Goal: Task Accomplishment & Management: Use online tool/utility

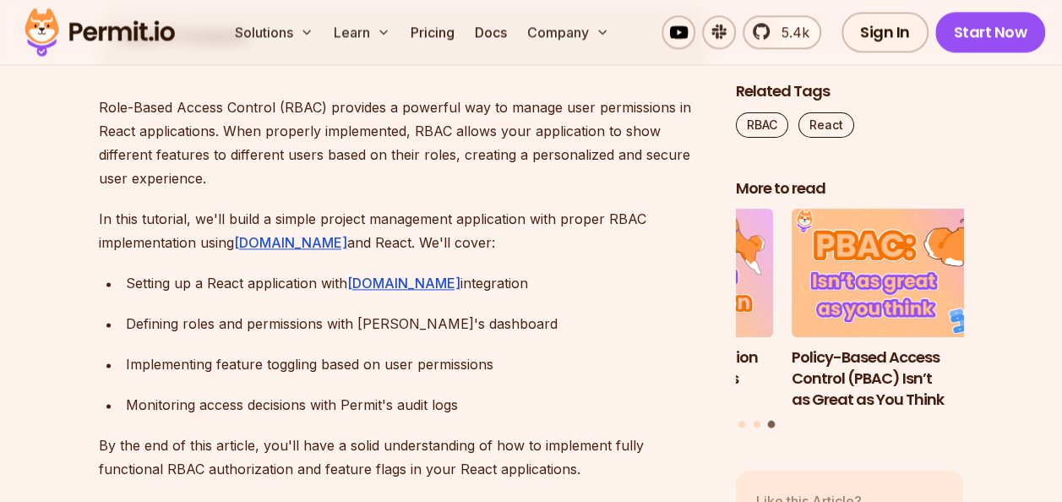
scroll to position [1008, 0]
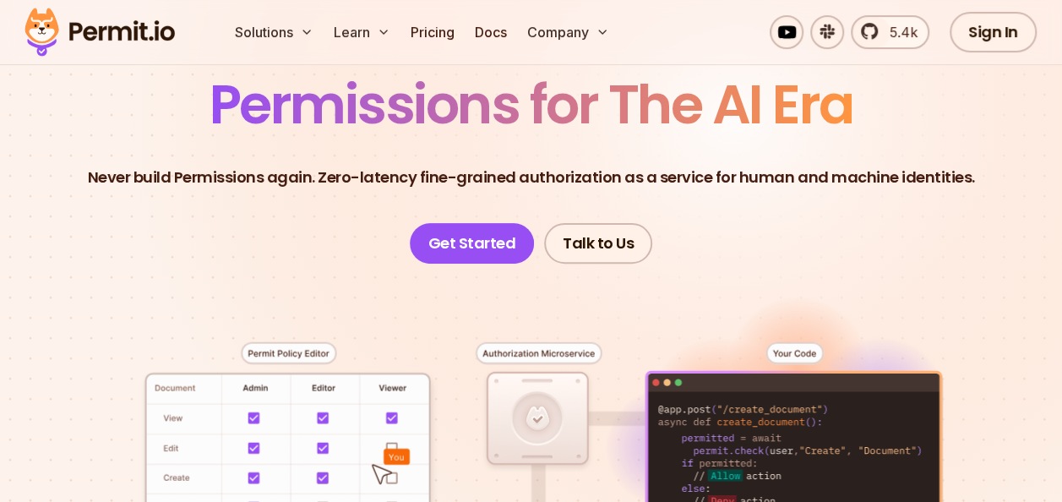
scroll to position [68, 0]
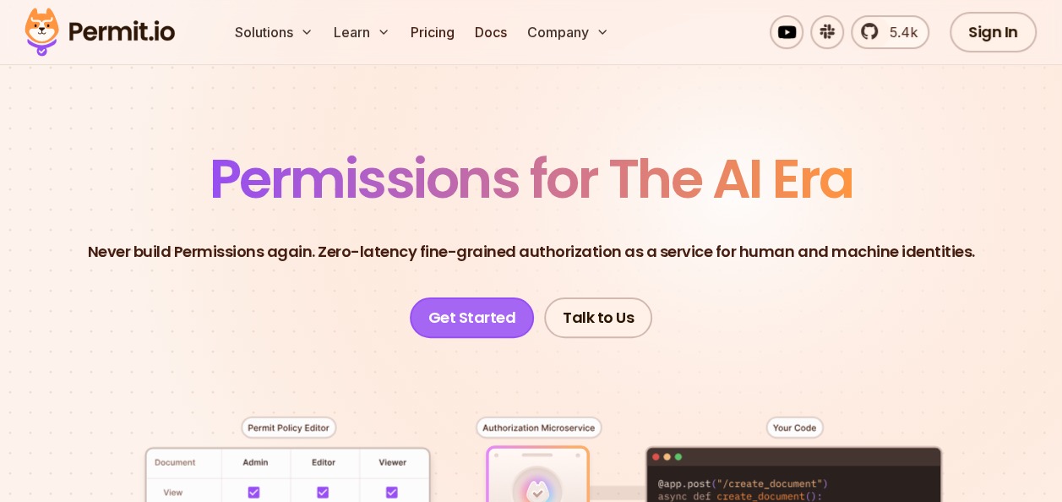
click at [463, 322] on link "Get Started" at bounding box center [472, 317] width 125 height 41
